Goal: Find contact information: Find contact information

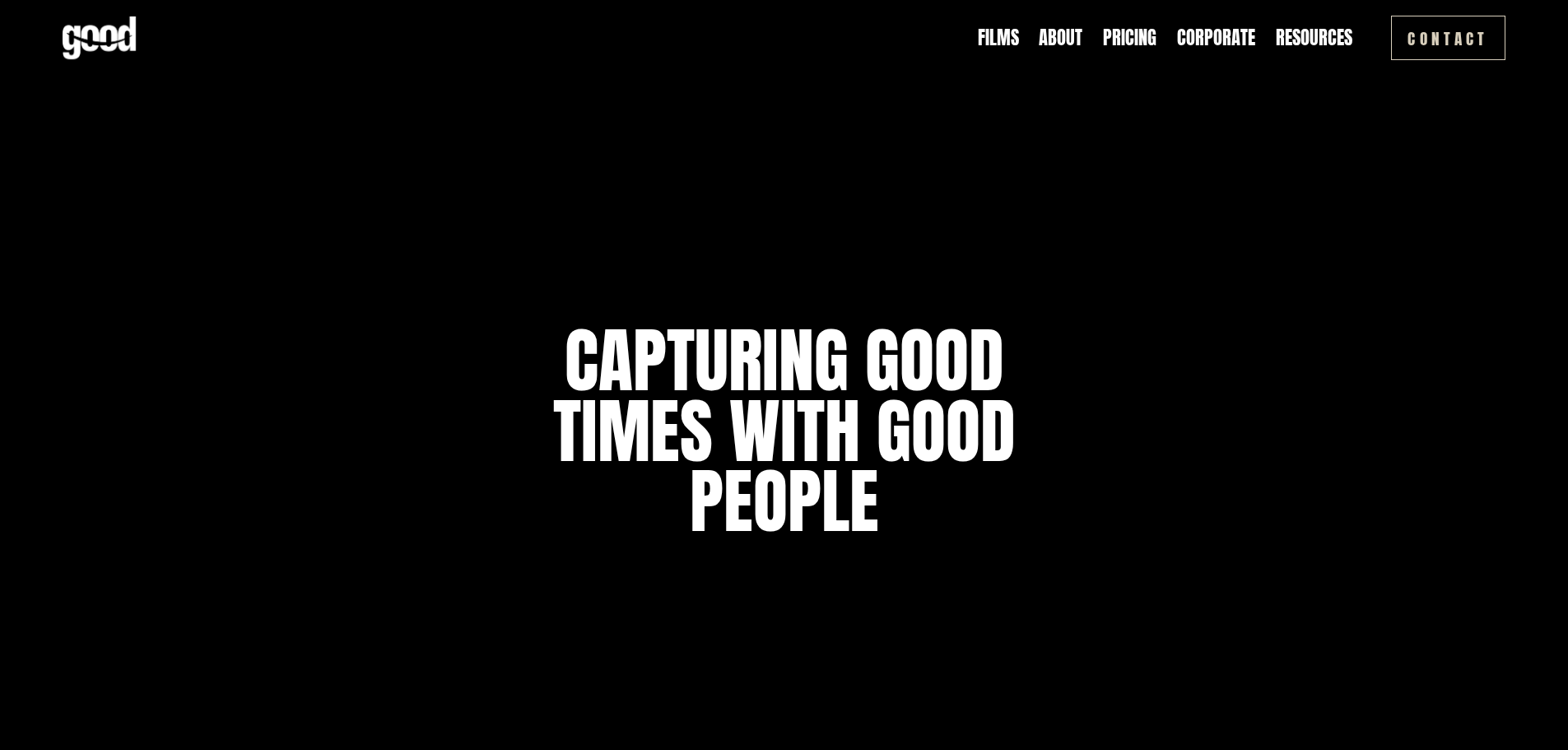
click at [1050, 36] on link "About" at bounding box center [1060, 37] width 43 height 26
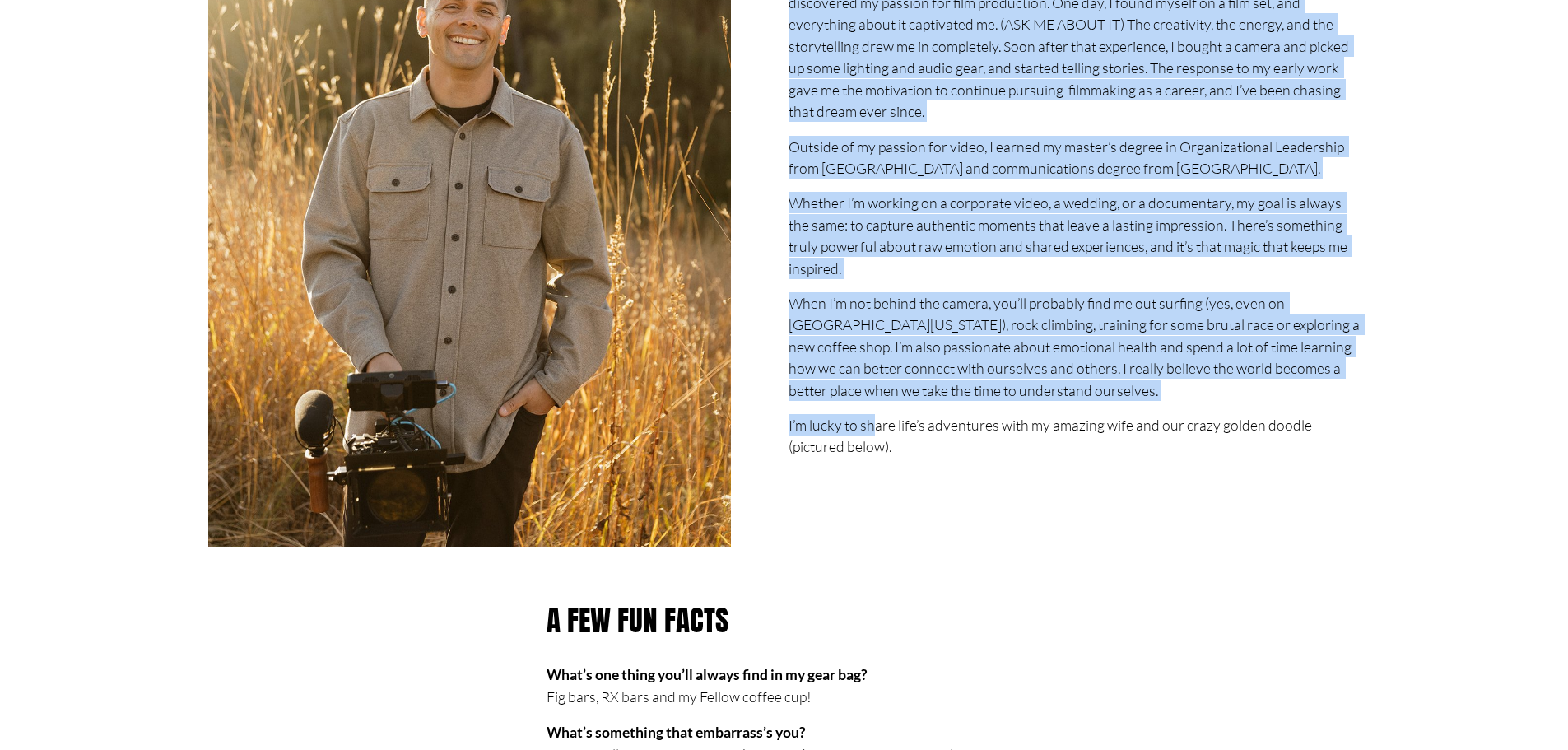
drag, startPoint x: 777, startPoint y: 313, endPoint x: 871, endPoint y: 381, distance: 116.0
click at [871, 381] on div "Hey! I’m Josh. Hey, I’m Josh, the guy behind Good Feeling Films. After serving …" at bounding box center [783, 443] width 1442 height 1288
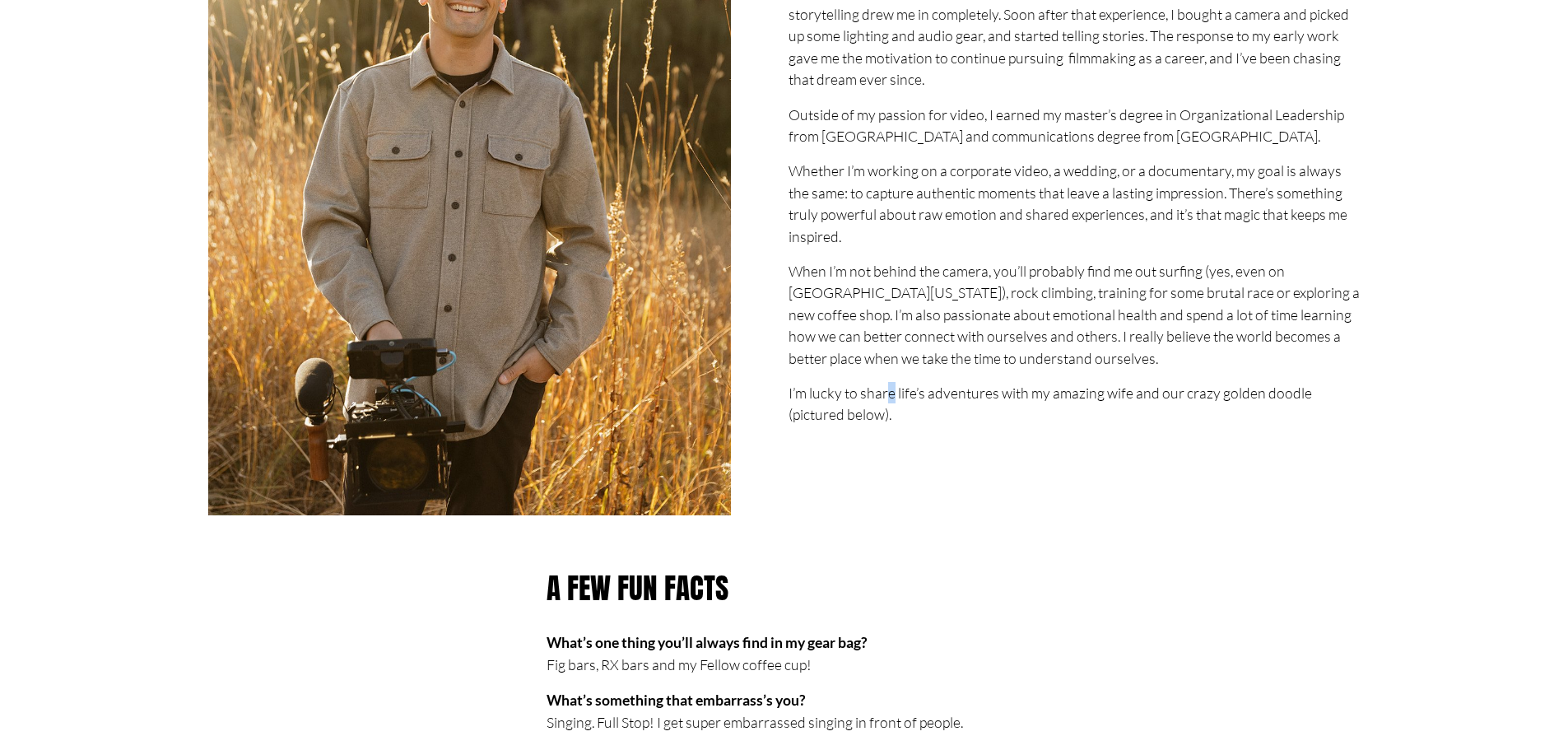
click at [891, 386] on p "I’m lucky to share life’s adventures with my amazing wife and our crazy golden …" at bounding box center [1073, 403] width 571 height 43
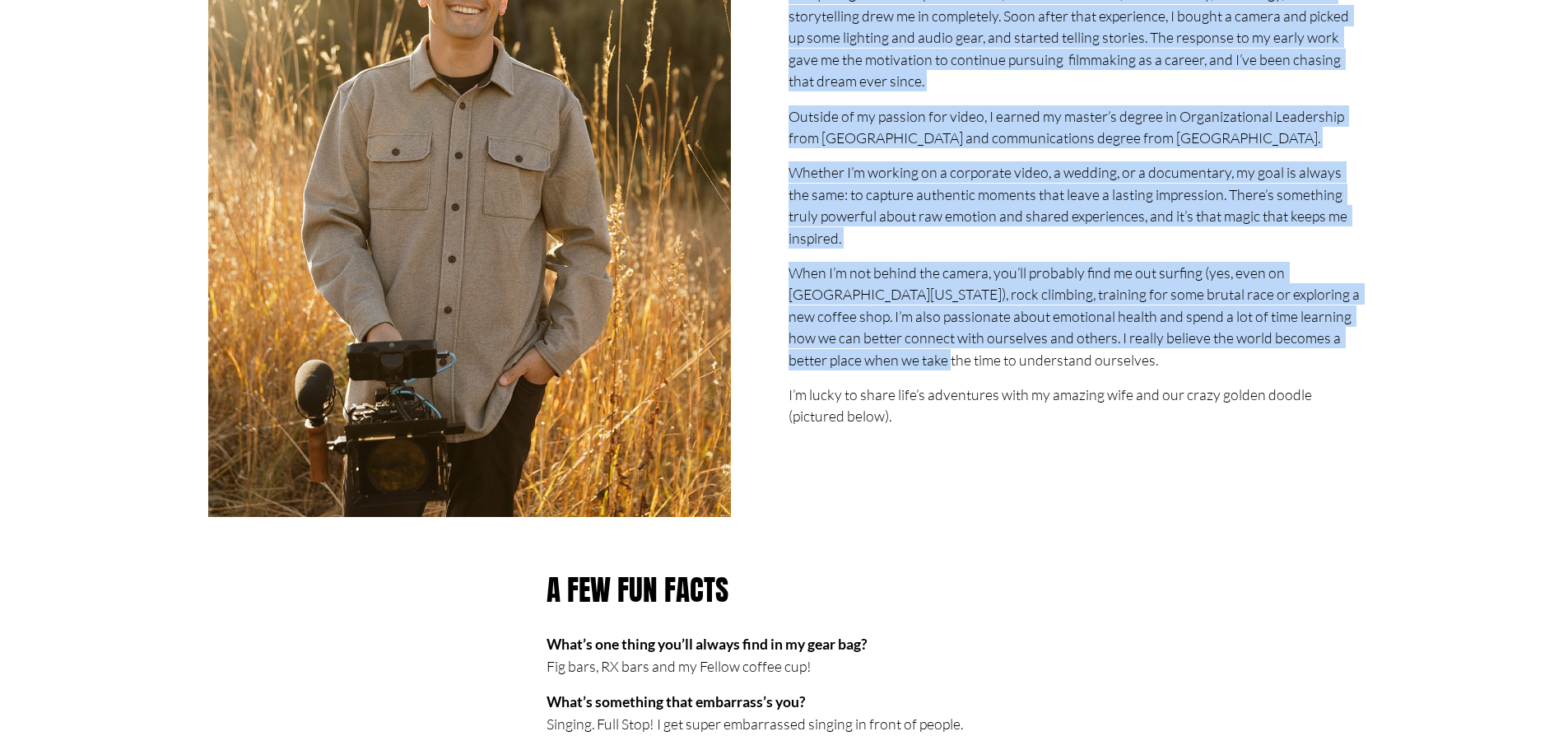
scroll to position [494, 0]
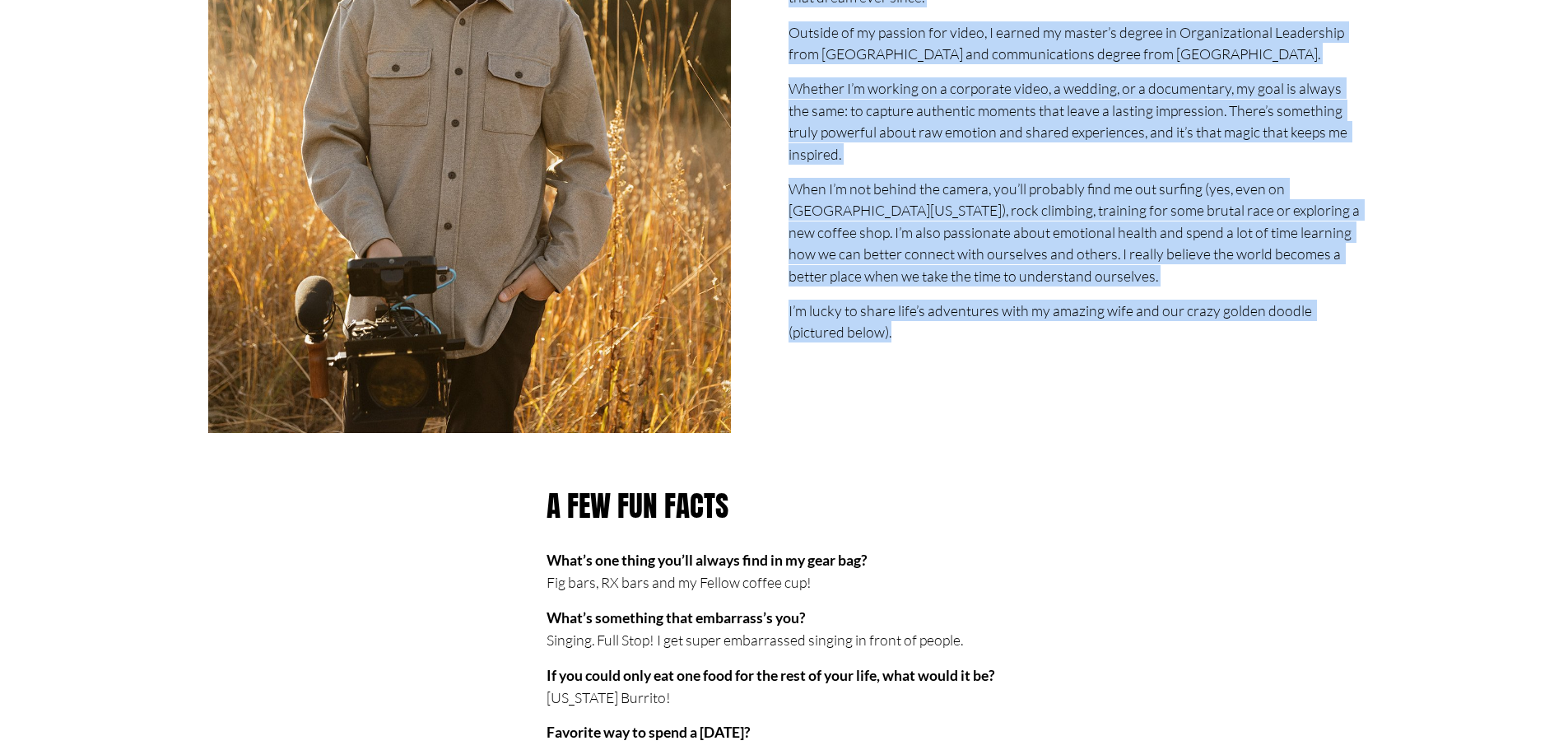
drag, startPoint x: 779, startPoint y: 284, endPoint x: 925, endPoint y: 324, distance: 151.4
click at [925, 324] on div "Hey! I’m Josh. Hey, I’m Josh, the guy behind Good Feeling Films. After serving …" at bounding box center [783, 329] width 1442 height 1288
copy div "Hey, I’m Josh, the guy behind Good Feeling Films. After serving four years in t…"
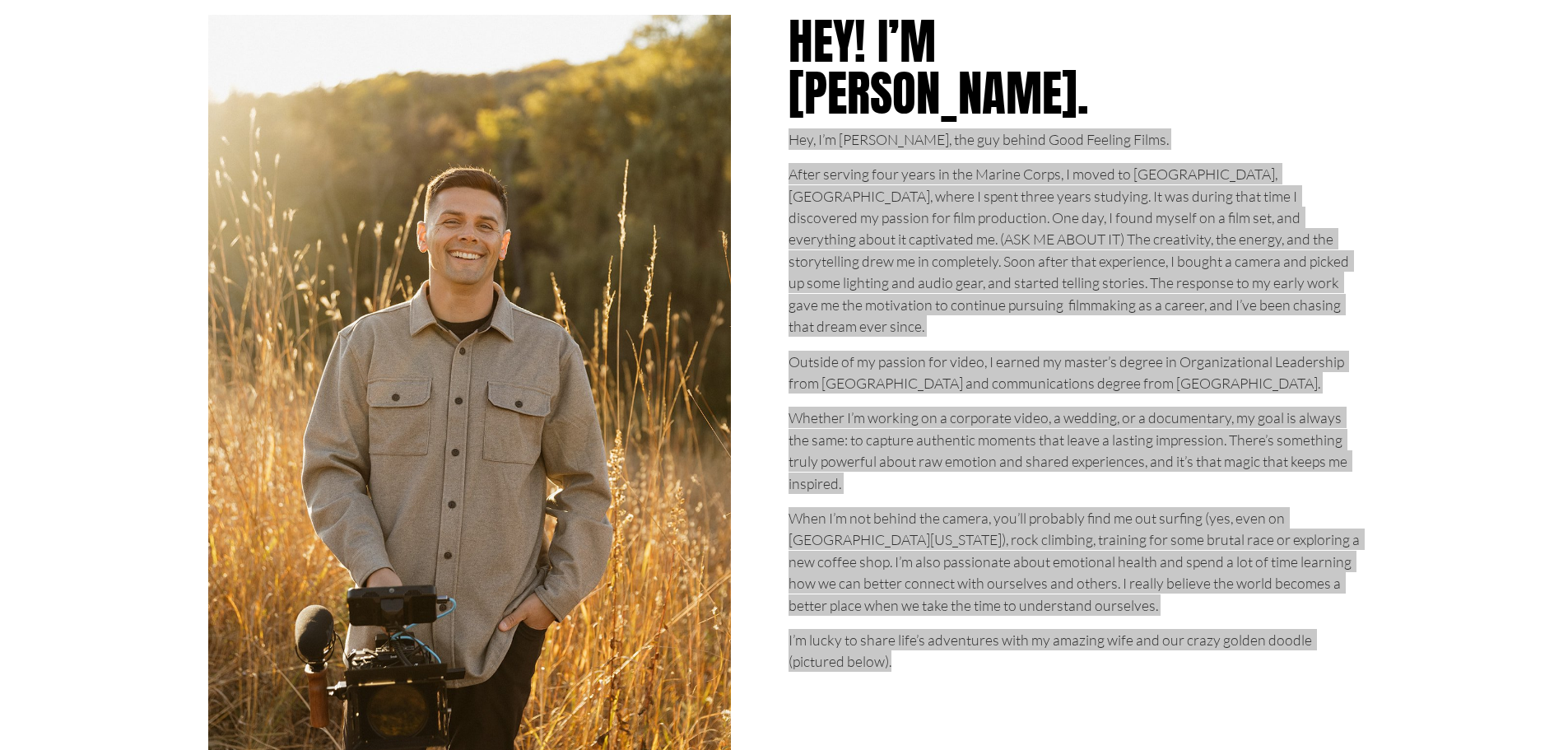
scroll to position [0, 0]
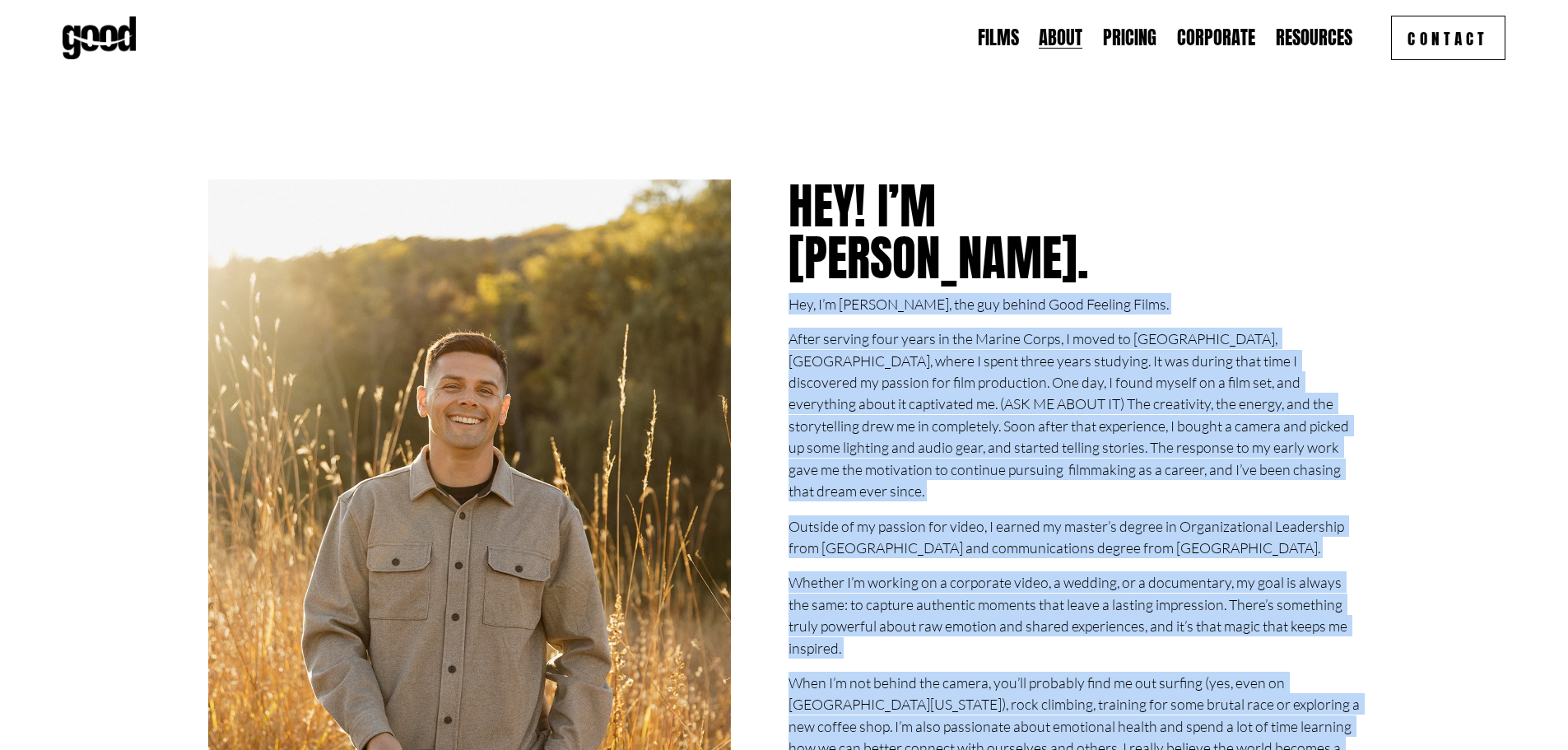
click at [1413, 31] on link "Contact" at bounding box center [1448, 37] width 115 height 44
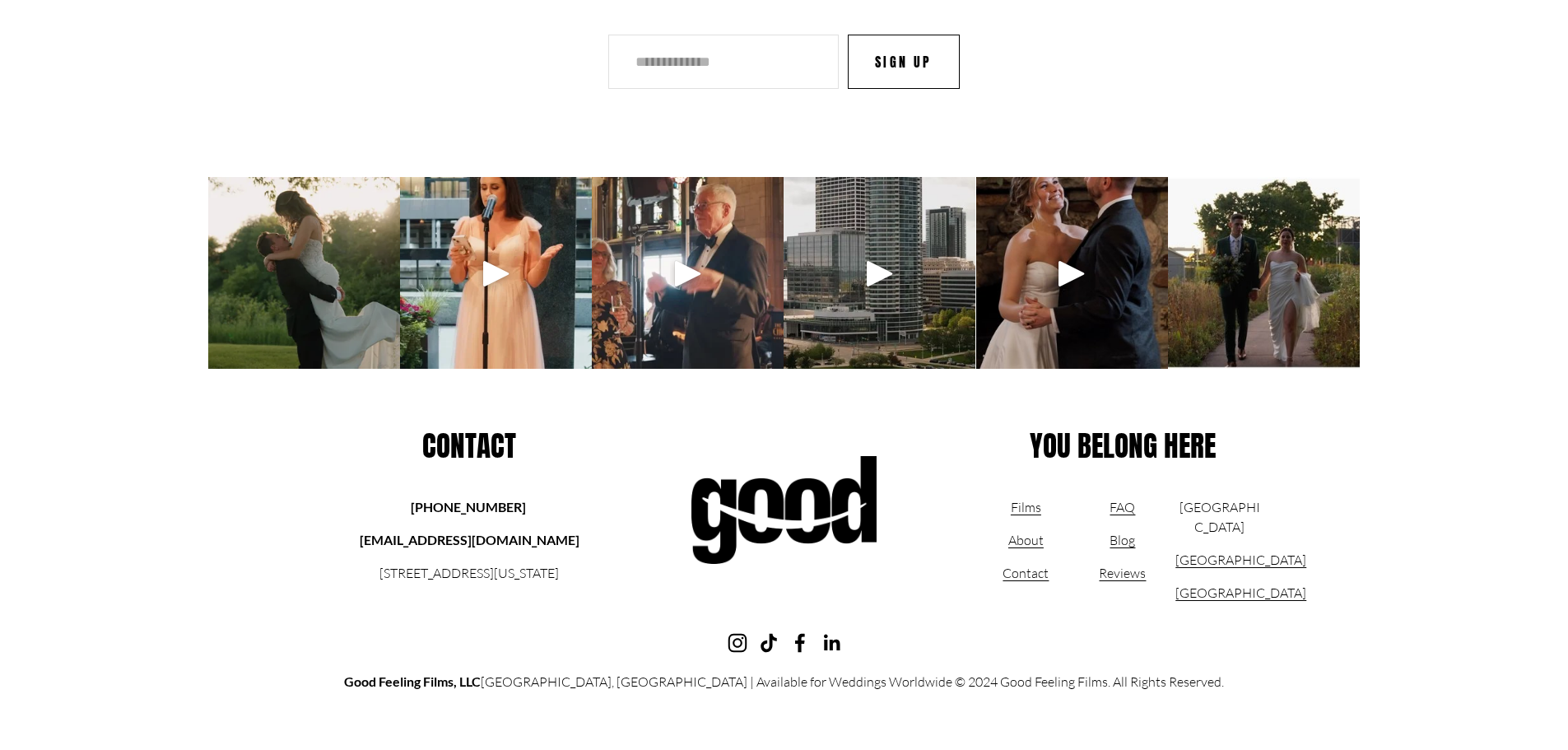
scroll to position [2713, 0]
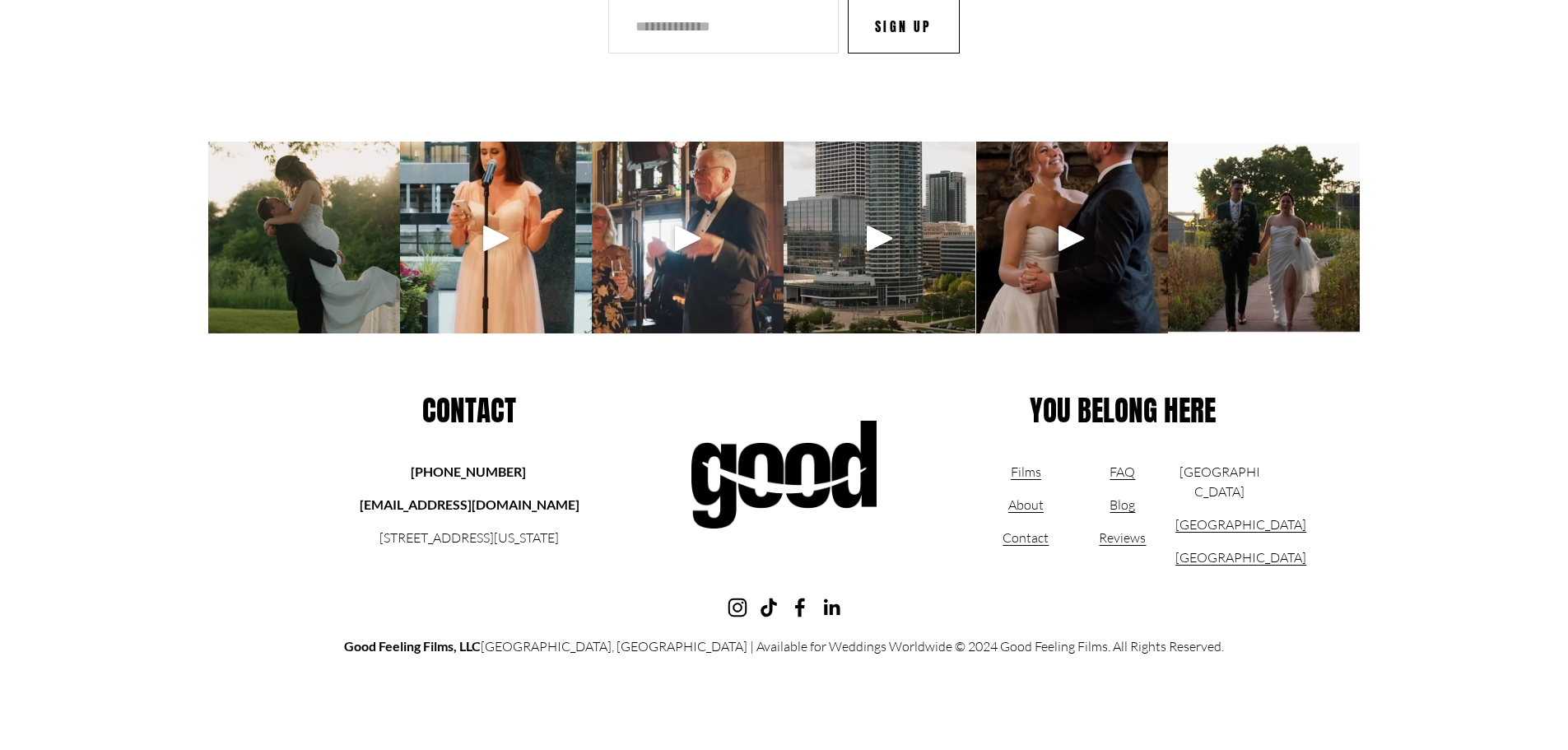
click at [409, 504] on strong "[EMAIL_ADDRESS][DOMAIN_NAME]" at bounding box center [470, 504] width 219 height 16
copy strong "[EMAIL_ADDRESS][DOMAIN_NAME]"
